Goal: Task Accomplishment & Management: Use online tool/utility

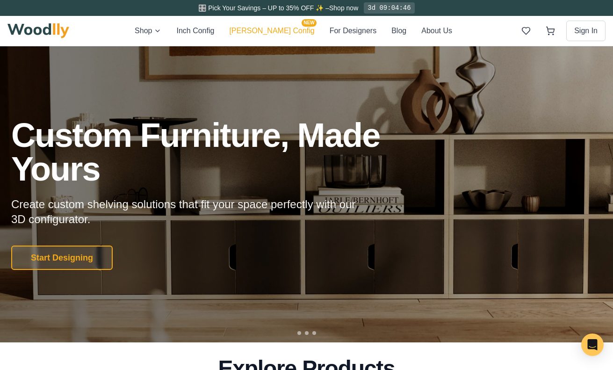
click at [283, 34] on button "[PERSON_NAME] Config NEW" at bounding box center [271, 31] width 85 height 12
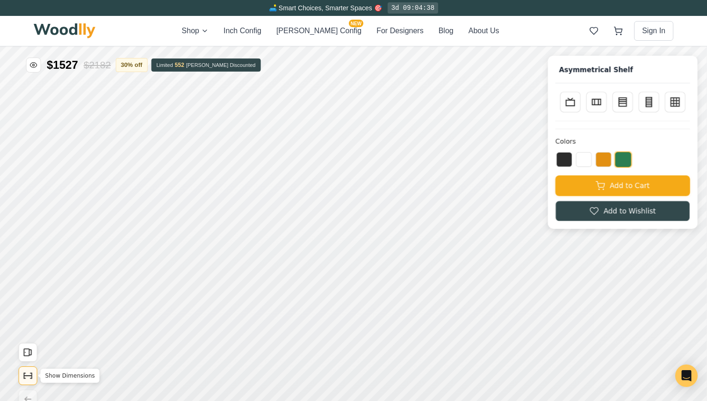
click at [28, 369] on button "Show Dimensions" at bounding box center [28, 375] width 19 height 19
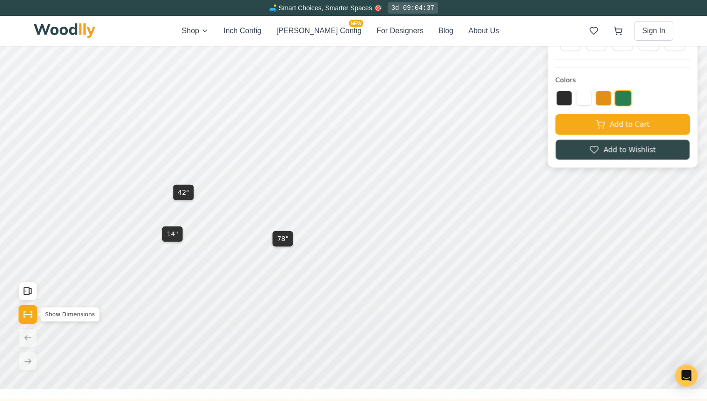
scroll to position [68, 0]
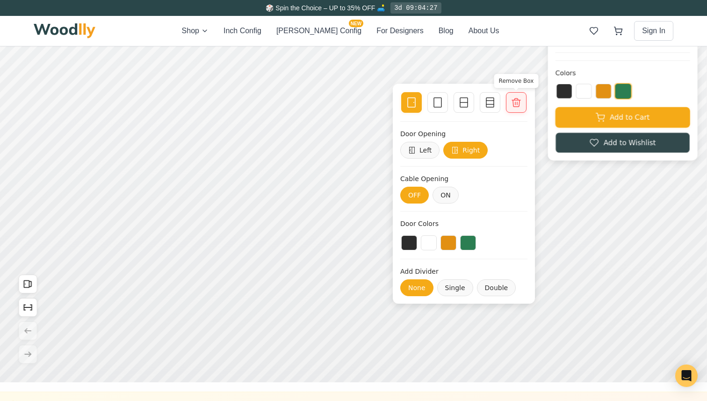
click at [517, 103] on icon at bounding box center [516, 102] width 11 height 11
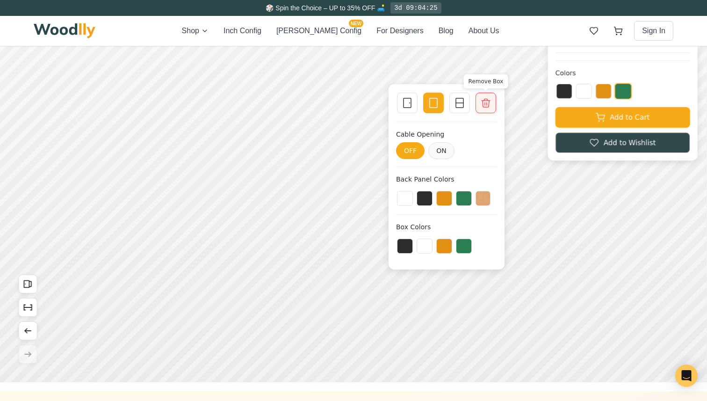
click at [491, 108] on icon at bounding box center [485, 102] width 11 height 11
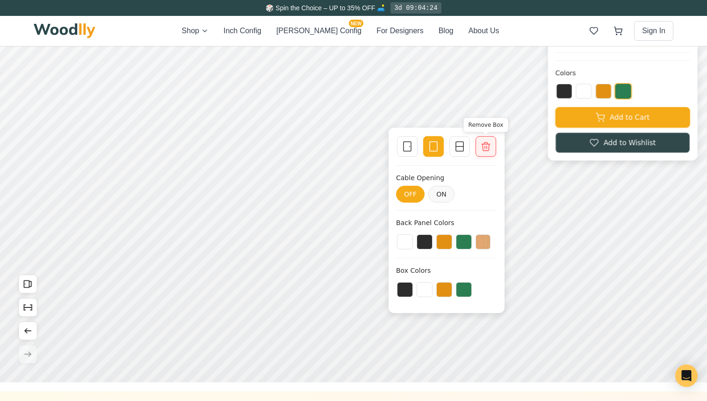
click at [486, 140] on div at bounding box center [485, 146] width 13 height 13
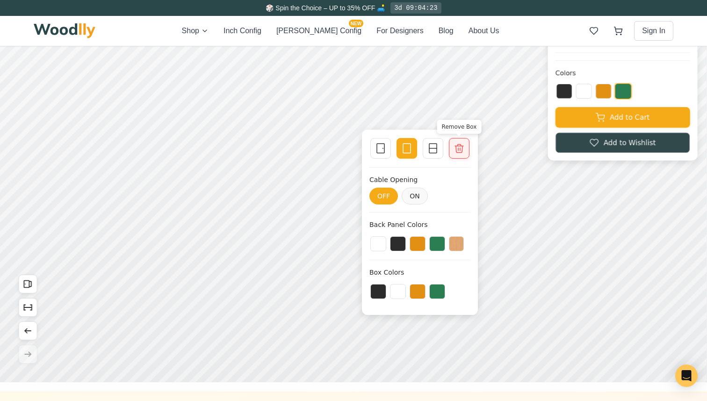
click at [462, 146] on icon at bounding box center [459, 148] width 8 height 8
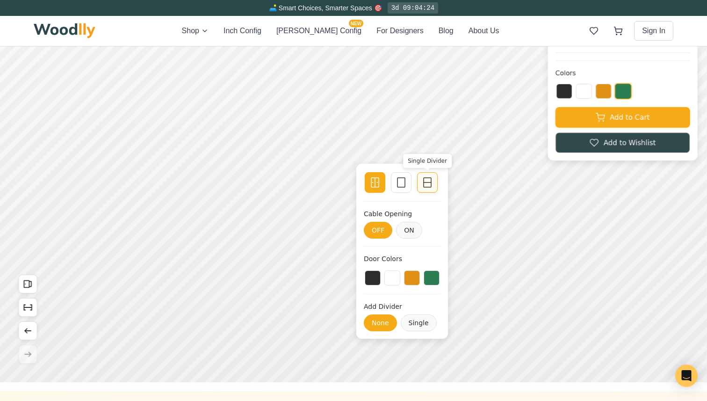
click at [428, 178] on rect at bounding box center [427, 182] width 7 height 9
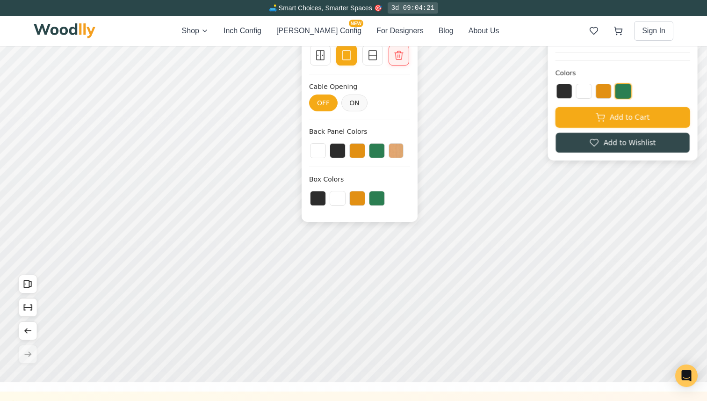
click at [394, 64] on div "Remove Box" at bounding box center [399, 55] width 21 height 21
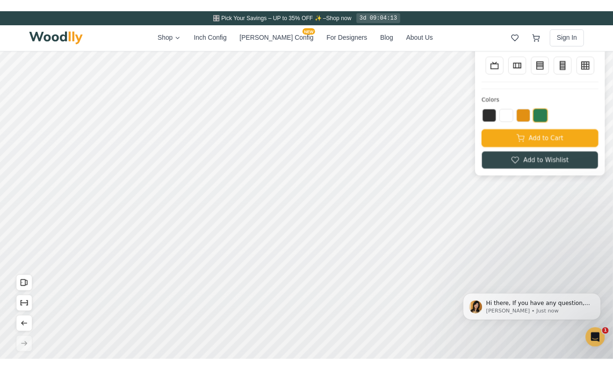
scroll to position [0, 0]
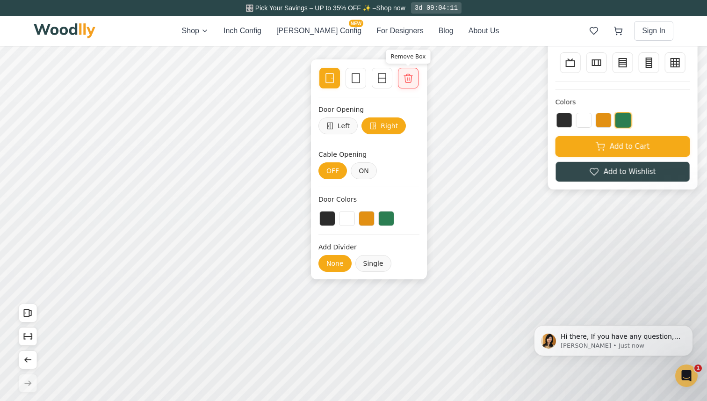
click at [409, 79] on icon at bounding box center [408, 78] width 8 height 8
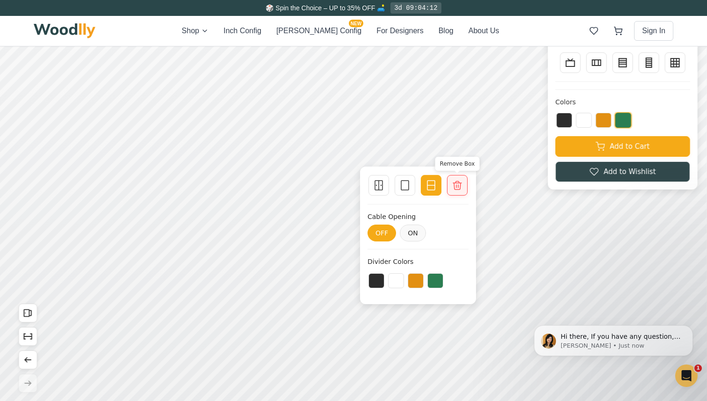
click at [459, 181] on icon at bounding box center [457, 185] width 11 height 11
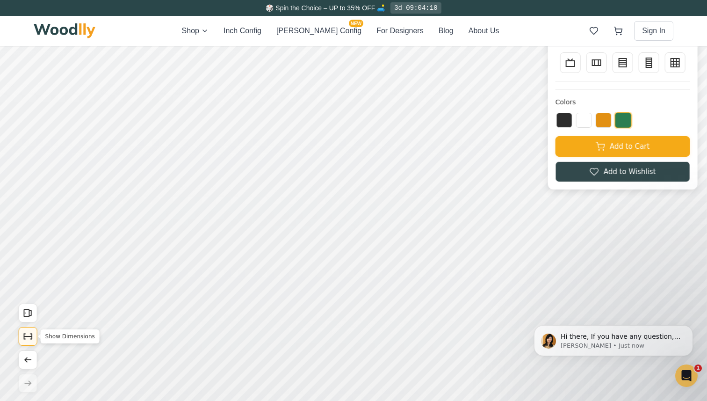
click at [29, 337] on icon "Show Dimensions" at bounding box center [28, 336] width 10 height 10
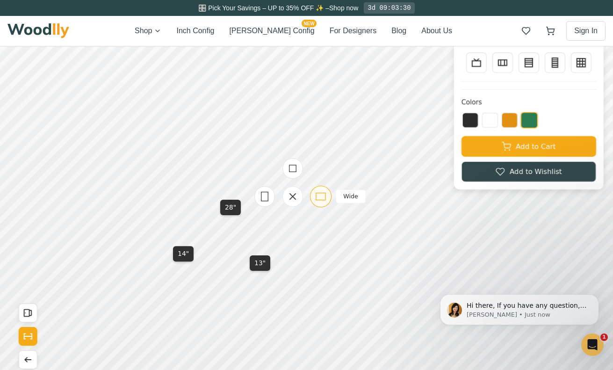
click at [322, 196] on icon at bounding box center [321, 197] width 12 height 12
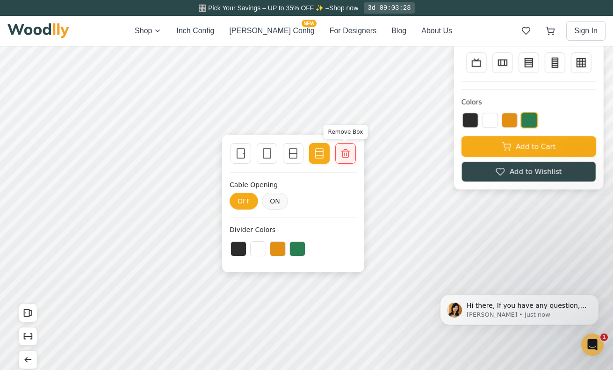
click at [343, 153] on icon at bounding box center [345, 153] width 11 height 11
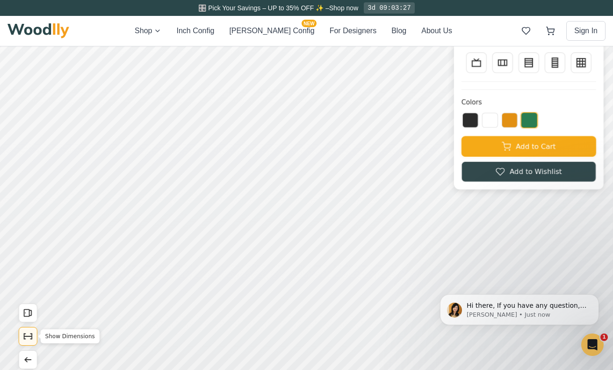
click at [29, 330] on button "Show Dimensions" at bounding box center [28, 336] width 19 height 19
click at [29, 339] on icon "Show Dimensions" at bounding box center [28, 336] width 10 height 10
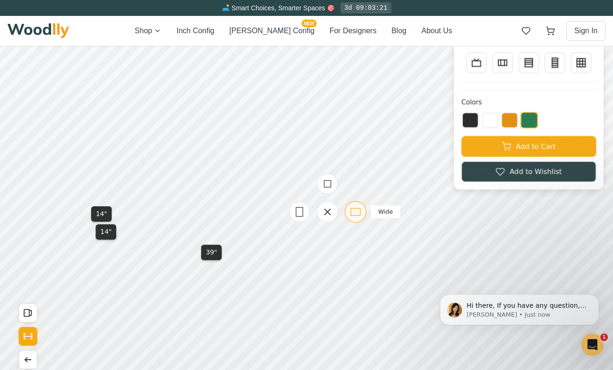
click at [356, 217] on icon at bounding box center [356, 212] width 12 height 12
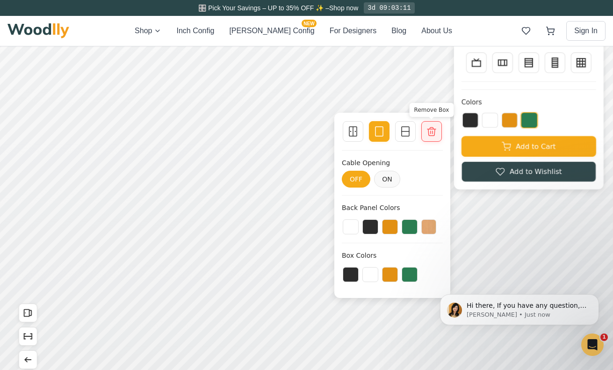
click at [431, 132] on icon at bounding box center [431, 131] width 11 height 11
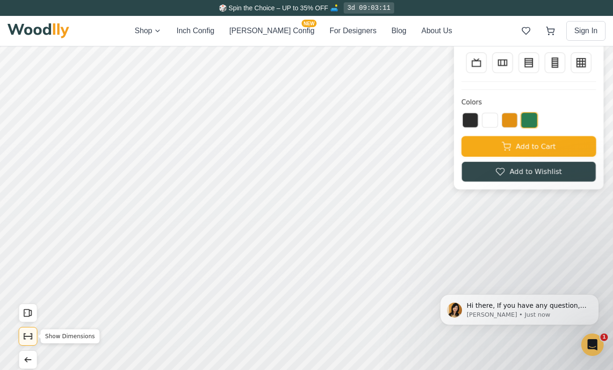
click at [29, 331] on button "Show Dimensions" at bounding box center [28, 336] width 19 height 19
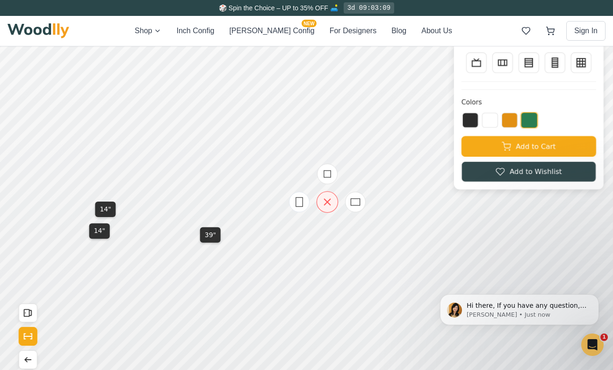
click at [326, 202] on icon at bounding box center [328, 202] width 6 height 6
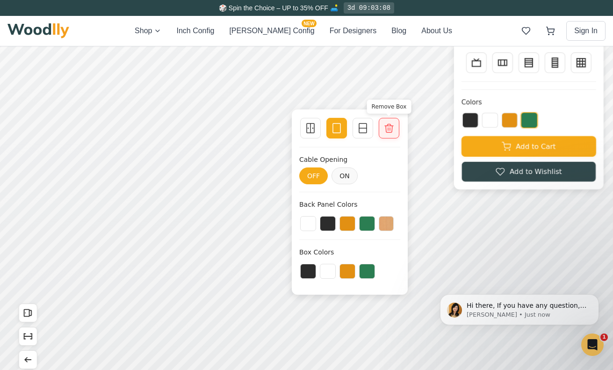
click at [389, 125] on icon at bounding box center [389, 128] width 11 height 11
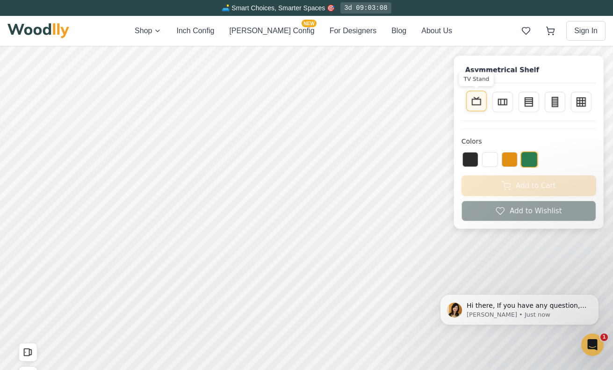
click at [475, 103] on icon at bounding box center [476, 100] width 11 height 11
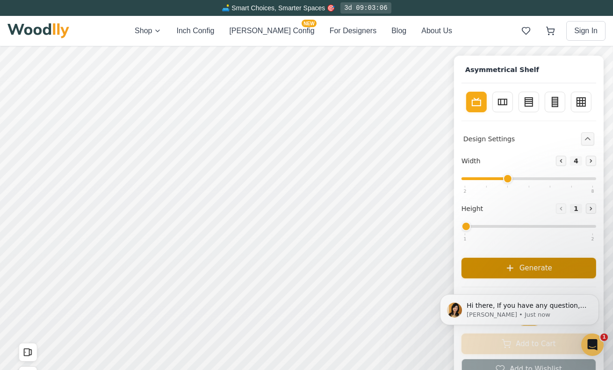
click at [505, 268] on button "Generate" at bounding box center [529, 268] width 135 height 21
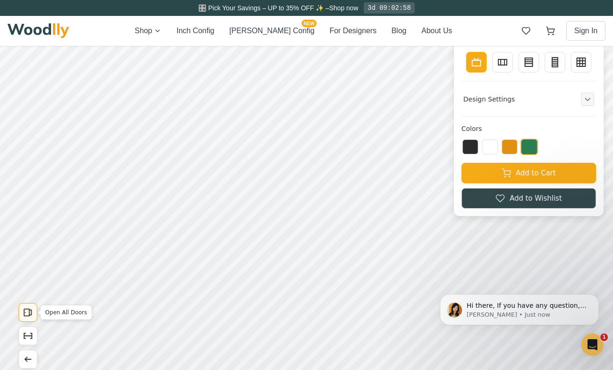
scroll to position [56, 0]
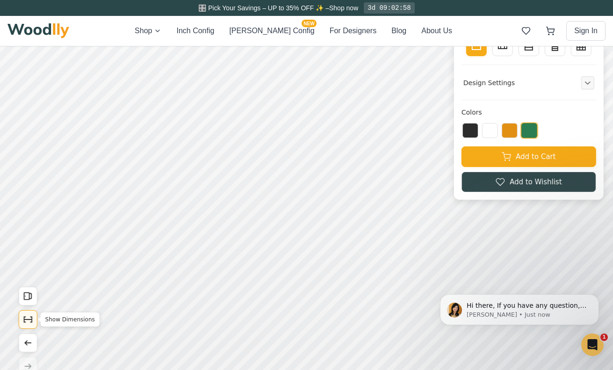
click at [22, 315] on button "Show Dimensions" at bounding box center [28, 319] width 19 height 19
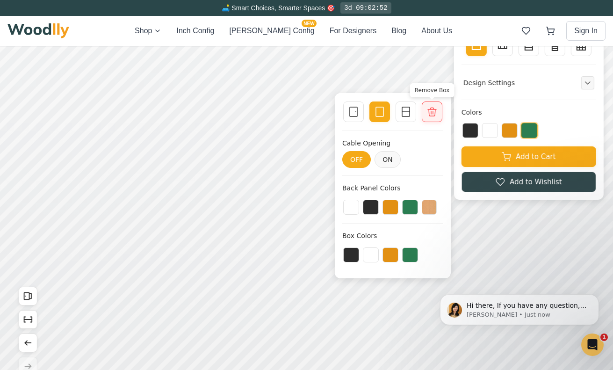
click at [430, 114] on icon at bounding box center [432, 111] width 11 height 11
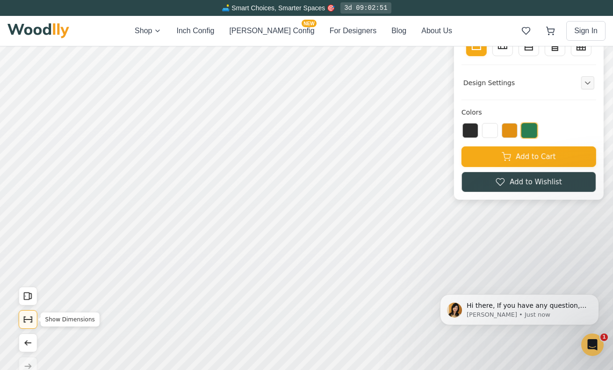
click at [32, 319] on icon "Show Dimensions" at bounding box center [28, 319] width 10 height 10
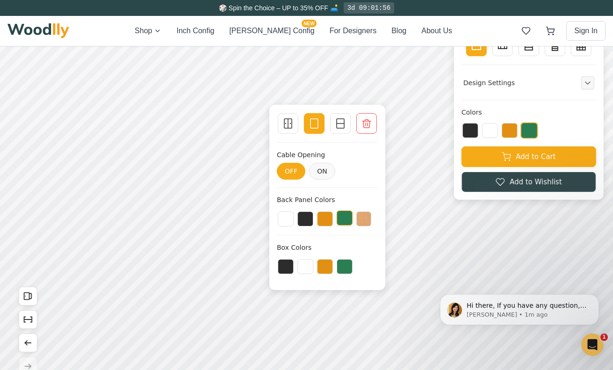
click at [343, 220] on button at bounding box center [345, 217] width 16 height 15
click at [312, 221] on button at bounding box center [305, 217] width 16 height 15
click at [327, 217] on button at bounding box center [325, 217] width 16 height 15
click at [360, 218] on button at bounding box center [363, 217] width 15 height 15
click at [325, 172] on button "ON" at bounding box center [322, 171] width 26 height 17
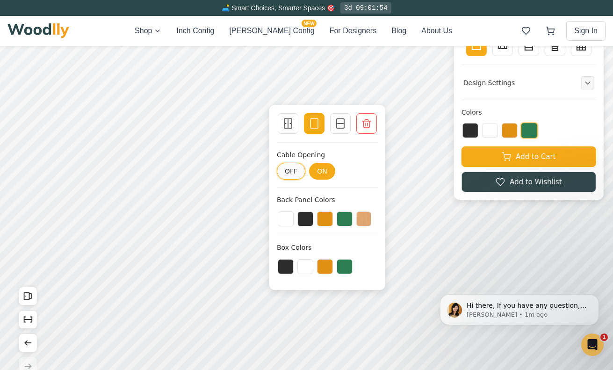
click at [294, 169] on button "OFF" at bounding box center [291, 171] width 29 height 17
click at [290, 124] on icon at bounding box center [287, 123] width 11 height 11
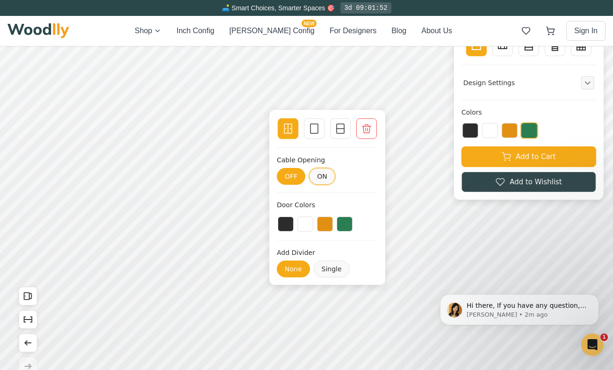
click at [321, 178] on button "ON" at bounding box center [322, 176] width 26 height 17
click at [315, 129] on icon at bounding box center [314, 128] width 11 height 11
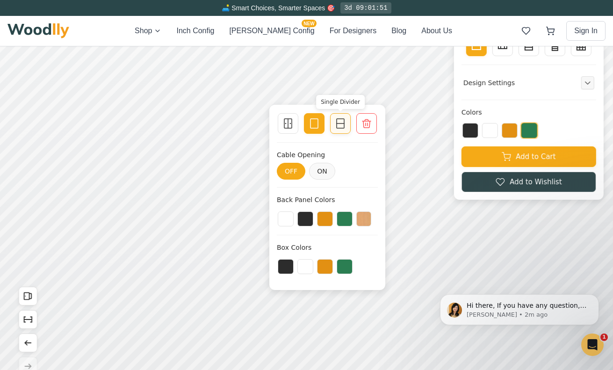
click at [339, 129] on icon at bounding box center [340, 123] width 11 height 11
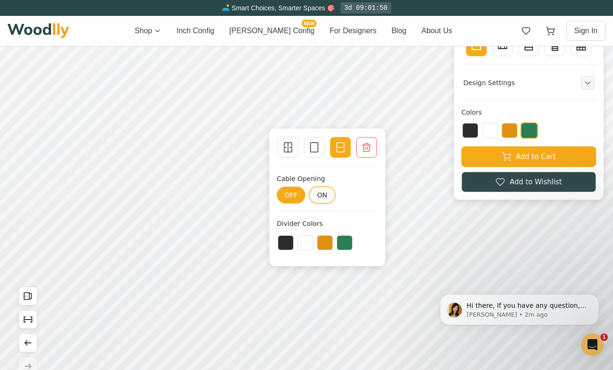
click at [324, 192] on button "ON" at bounding box center [322, 195] width 26 height 17
click at [289, 191] on button "OFF" at bounding box center [291, 195] width 29 height 17
click at [310, 252] on div "Double Door Empty Space Single Divider Remove Box Cable Opening OFF ON Divider …" at bounding box center [327, 198] width 116 height 138
click at [306, 245] on button at bounding box center [305, 241] width 16 height 15
click at [327, 244] on button at bounding box center [325, 241] width 16 height 15
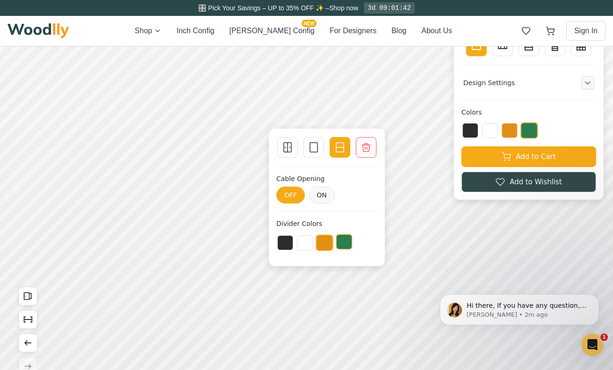
click at [344, 246] on button at bounding box center [344, 241] width 16 height 15
click at [313, 140] on div "Empty Space" at bounding box center [314, 147] width 21 height 21
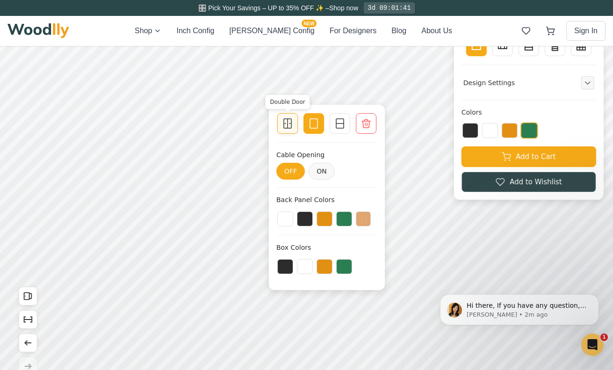
click at [284, 125] on icon at bounding box center [287, 123] width 11 height 11
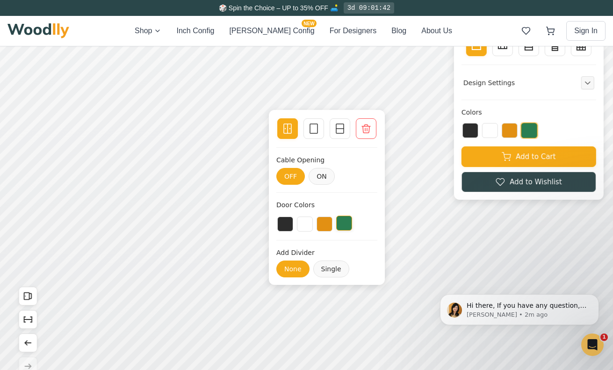
click at [343, 220] on button at bounding box center [344, 223] width 16 height 15
click at [330, 220] on div at bounding box center [326, 223] width 101 height 20
click at [330, 222] on button at bounding box center [325, 223] width 16 height 15
click at [311, 222] on button at bounding box center [305, 223] width 16 height 15
click at [286, 222] on button at bounding box center [285, 223] width 16 height 15
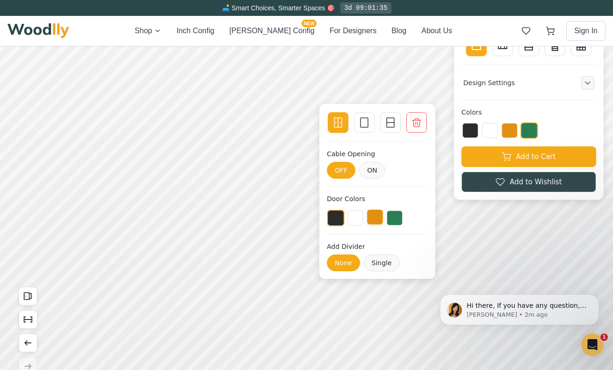
click at [376, 216] on button at bounding box center [375, 217] width 16 height 15
click at [404, 221] on div at bounding box center [377, 218] width 101 height 17
click at [369, 221] on button at bounding box center [375, 217] width 16 height 15
drag, startPoint x: 369, startPoint y: 221, endPoint x: 360, endPoint y: 221, distance: 9.8
click at [360, 221] on button at bounding box center [356, 217] width 16 height 15
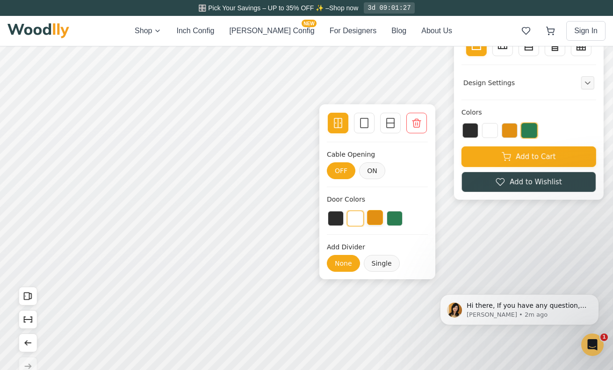
click at [379, 223] on button at bounding box center [375, 217] width 16 height 15
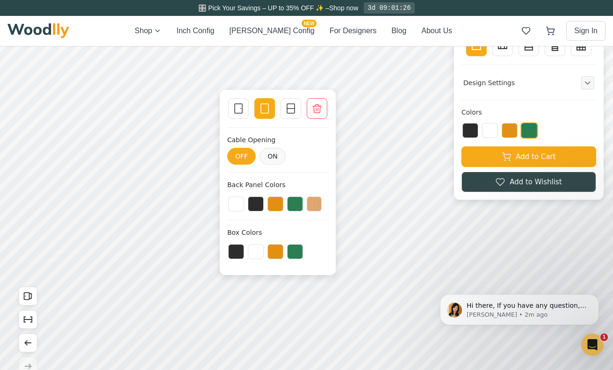
click at [316, 210] on div at bounding box center [277, 204] width 101 height 17
click at [314, 202] on button at bounding box center [314, 203] width 15 height 15
click at [275, 204] on button at bounding box center [276, 203] width 16 height 15
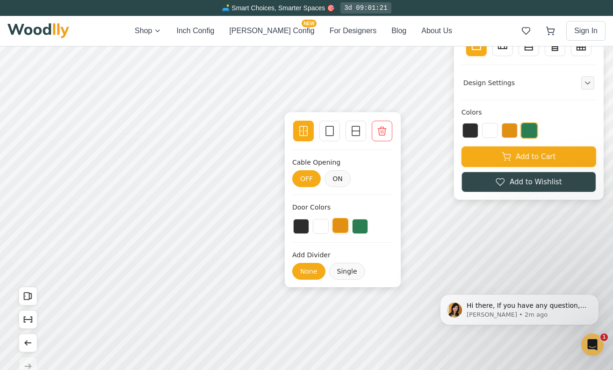
click at [343, 225] on button at bounding box center [341, 225] width 16 height 15
click at [355, 225] on button at bounding box center [360, 225] width 16 height 15
click at [297, 223] on button at bounding box center [301, 225] width 16 height 15
click at [319, 226] on button at bounding box center [321, 225] width 16 height 15
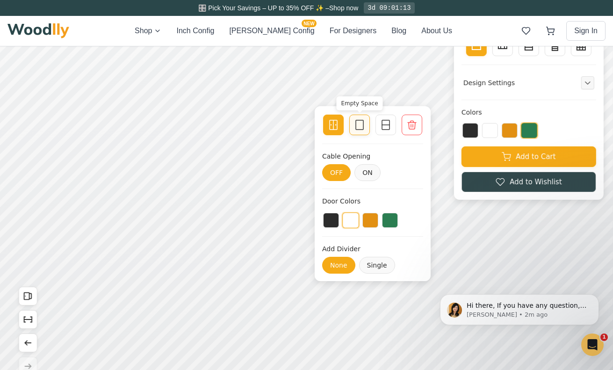
click at [363, 124] on rect at bounding box center [359, 124] width 7 height 9
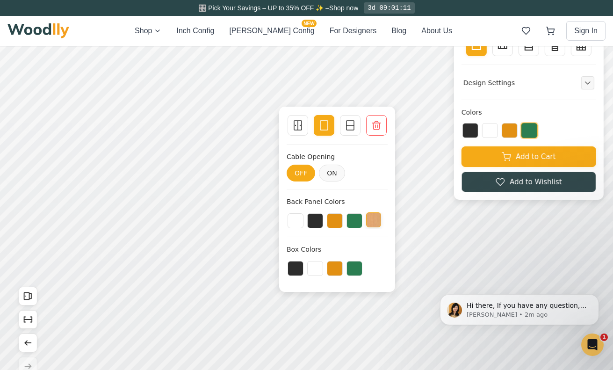
click at [371, 219] on button at bounding box center [373, 219] width 15 height 15
click at [357, 219] on button at bounding box center [355, 219] width 16 height 15
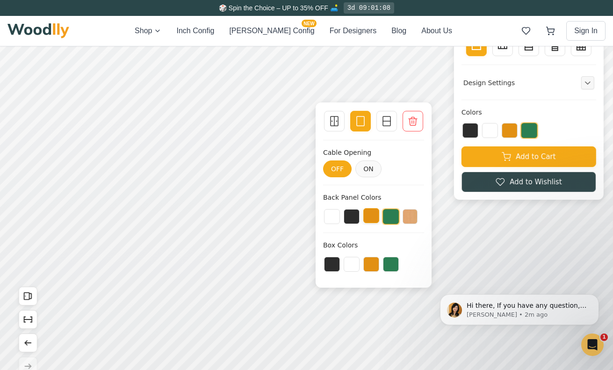
click at [370, 217] on button at bounding box center [371, 215] width 16 height 15
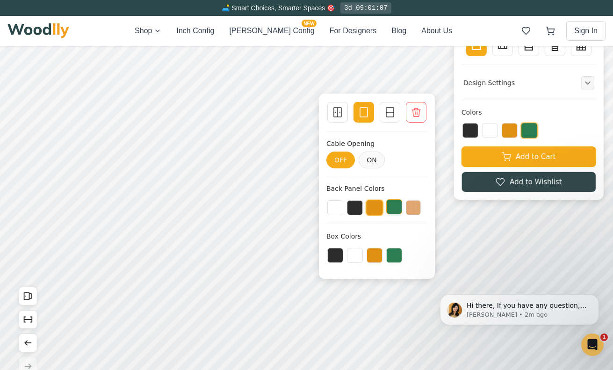
click at [401, 214] on div at bounding box center [376, 207] width 101 height 17
click at [397, 256] on button at bounding box center [394, 254] width 16 height 15
click at [378, 256] on button at bounding box center [375, 254] width 16 height 15
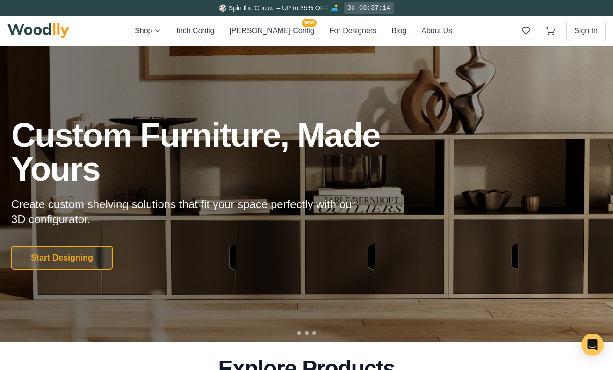
click at [405, 6] on div "🎲 Spin the Choice – UP to 35% OFF 🛋️ 3d 08:37:14" at bounding box center [306, 8] width 613 height 16
click at [330, 29] on button "For Designers" at bounding box center [353, 31] width 47 height 12
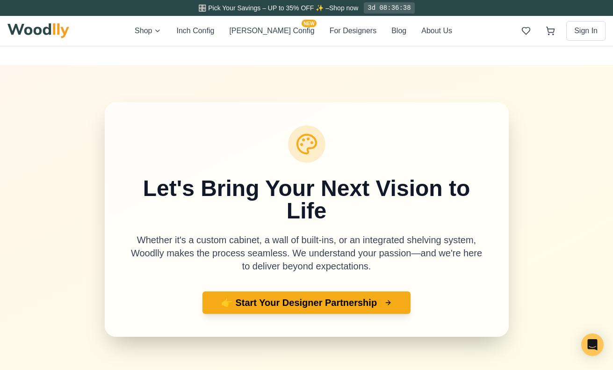
scroll to position [3236, 0]
